Goal: Task Accomplishment & Management: Use online tool/utility

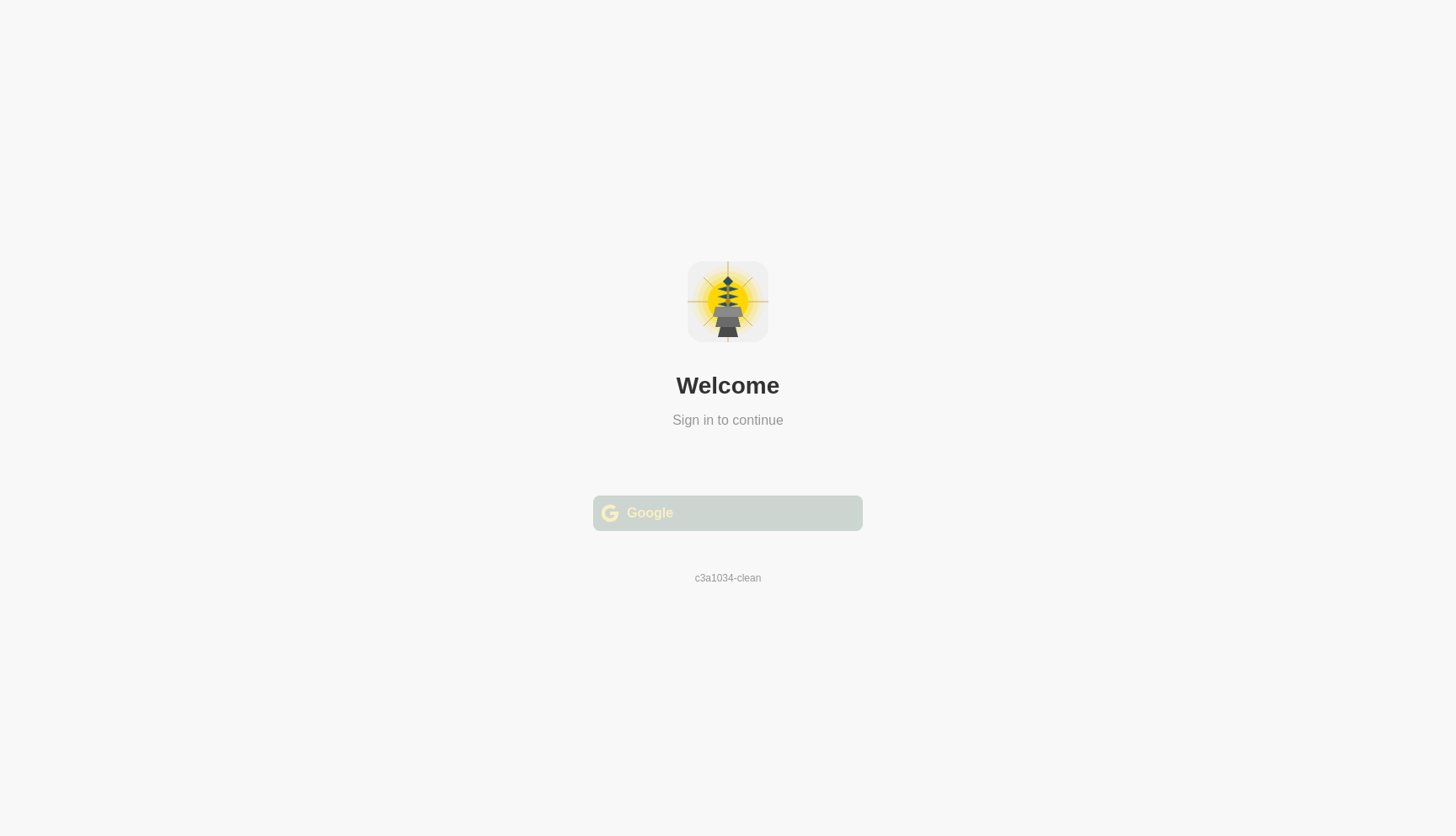
click at [721, 520] on div " Google" at bounding box center [727, 513] width 269 height 35
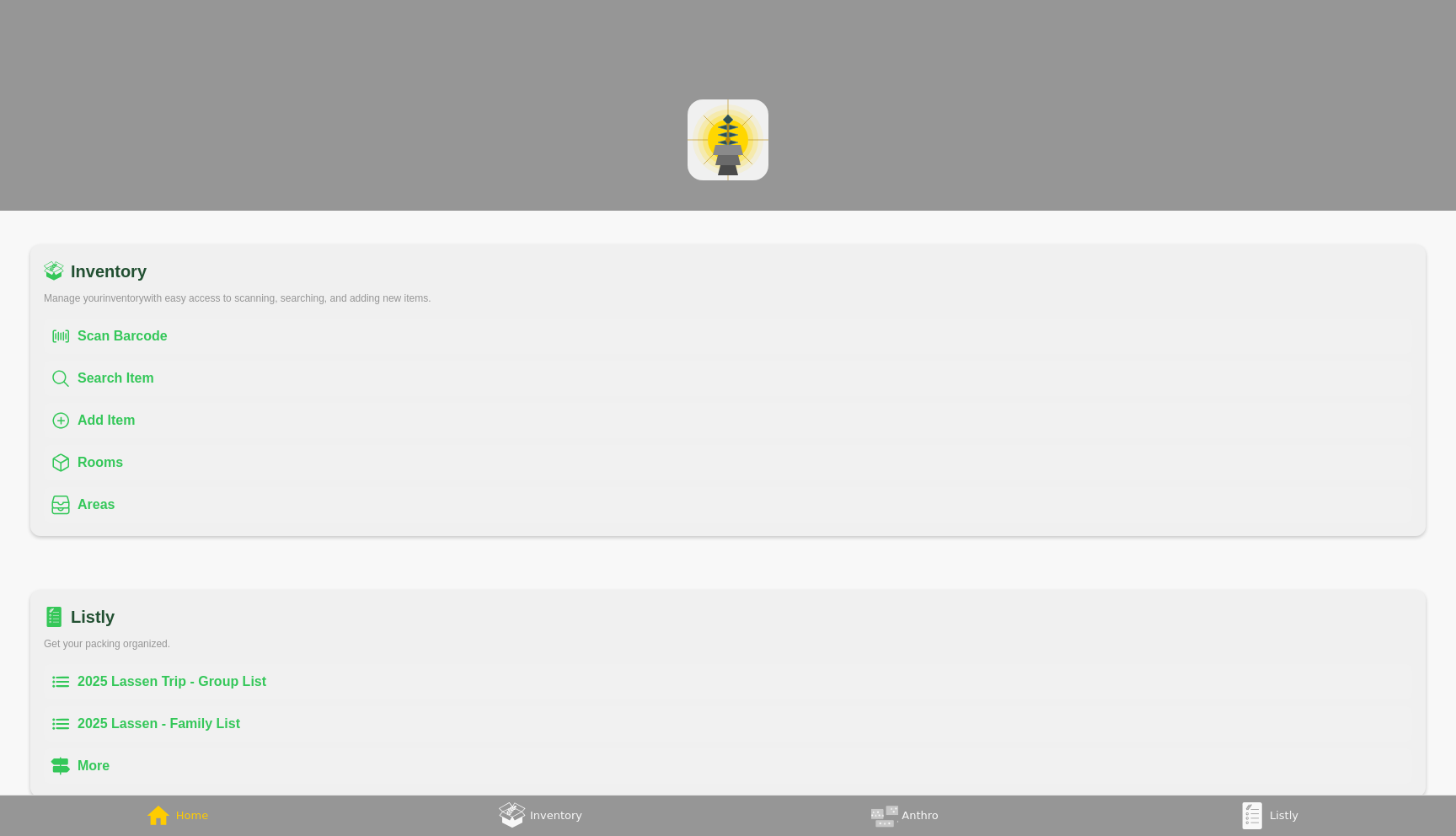
click at [1281, 827] on link "Listly" at bounding box center [1273, 815] width 364 height 40
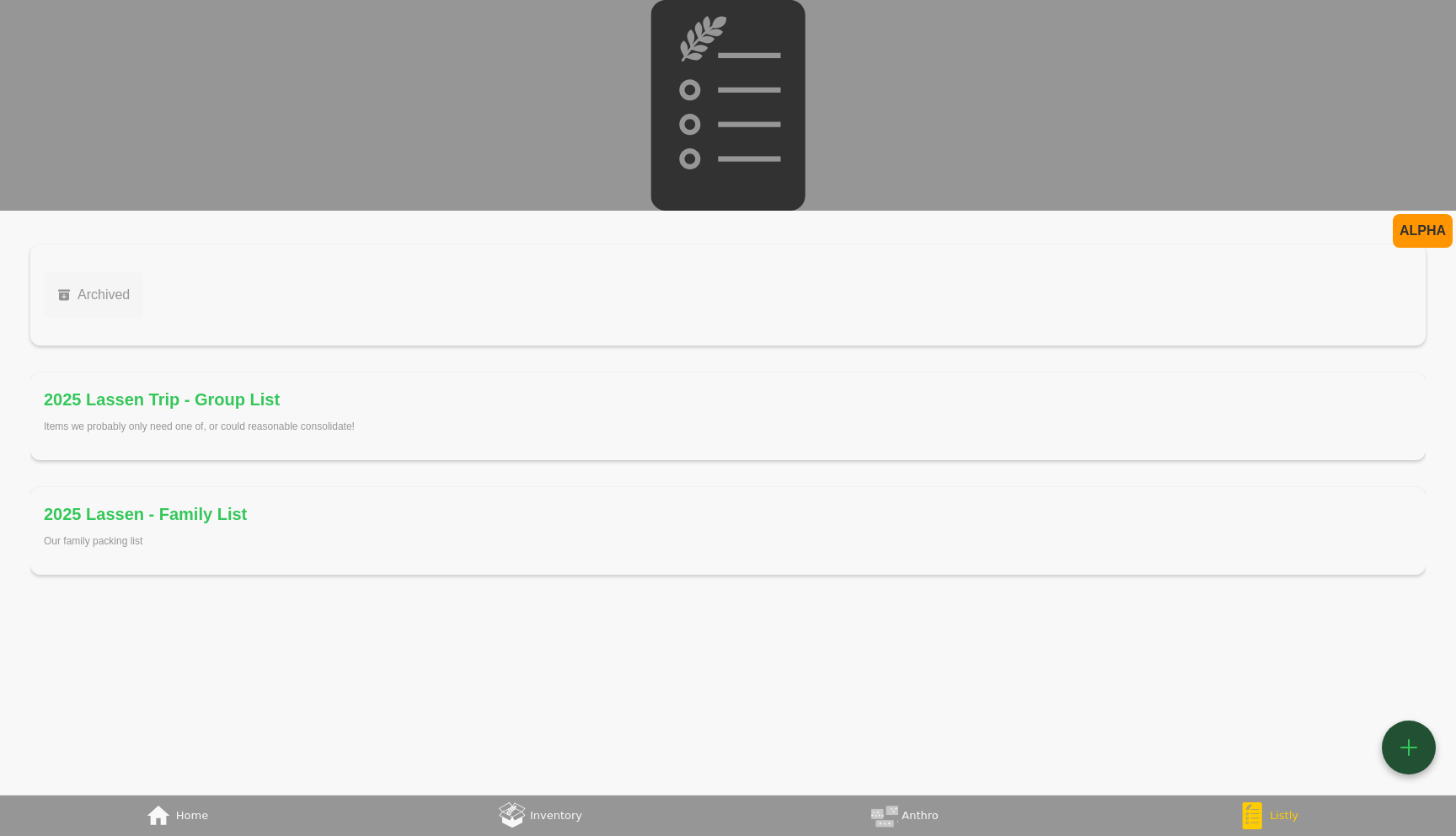
click at [446, 694] on div "ALPHA  Archived 2025 Lassen Trip - Group List Items we probably only need one …" at bounding box center [728, 528] width 1456 height 636
click at [1416, 762] on button "" at bounding box center [1408, 747] width 54 height 54
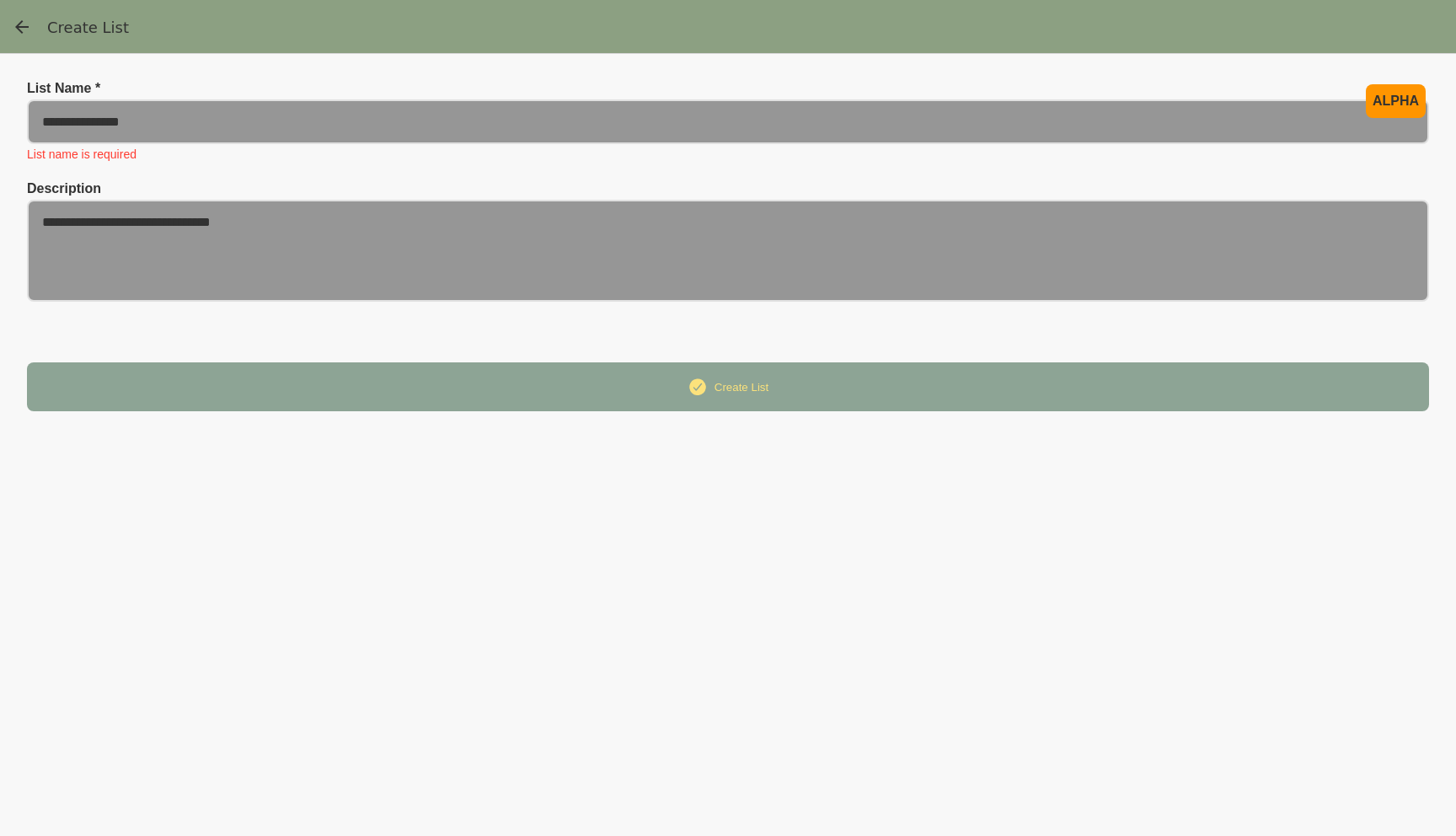
click at [1099, 604] on div "ALPHA List Name * List name is required Description  Create List" at bounding box center [728, 445] width 1402 height 728
